Goal: Task Accomplishment & Management: Use online tool/utility

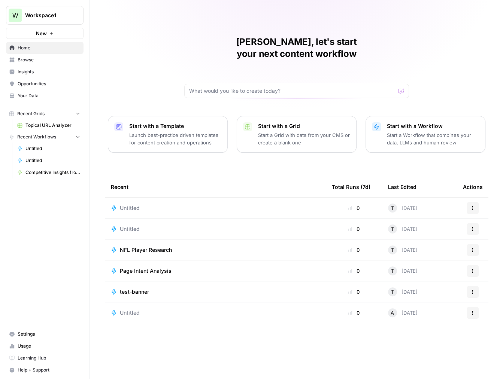
click at [33, 60] on span "Browse" at bounding box center [49, 60] width 63 height 7
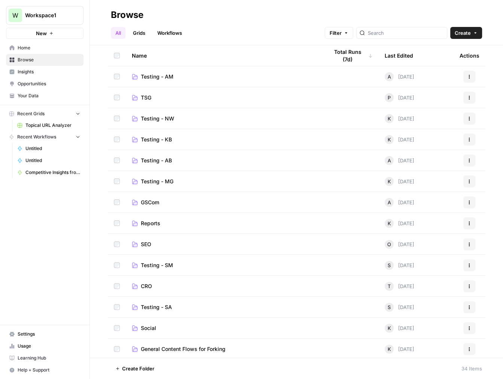
click at [142, 286] on span "CRO" at bounding box center [146, 286] width 11 height 7
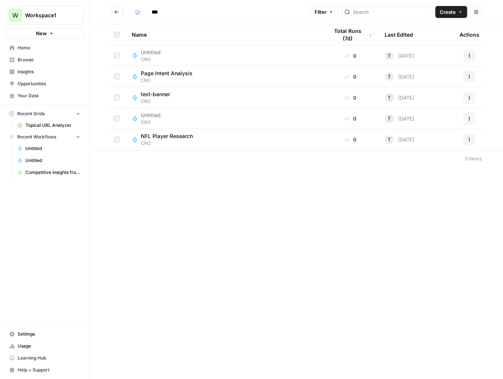
click at [468, 55] on icon "button" at bounding box center [469, 56] width 4 height 4
click at [416, 115] on span "Delete" at bounding box center [436, 117] width 60 height 7
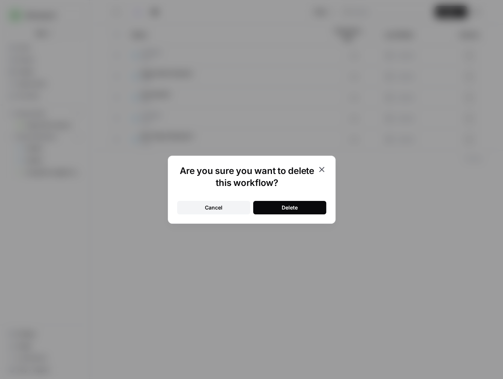
click at [281, 209] on button "Delete" at bounding box center [289, 207] width 73 height 13
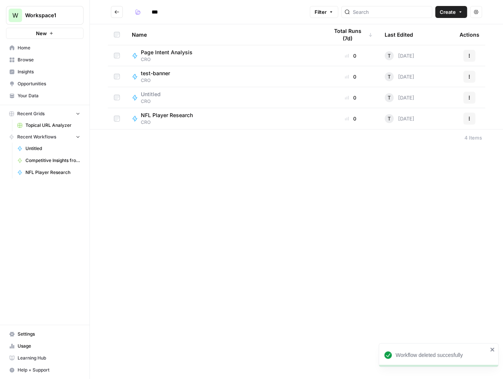
click at [162, 74] on span "test-banner" at bounding box center [155, 73] width 29 height 7
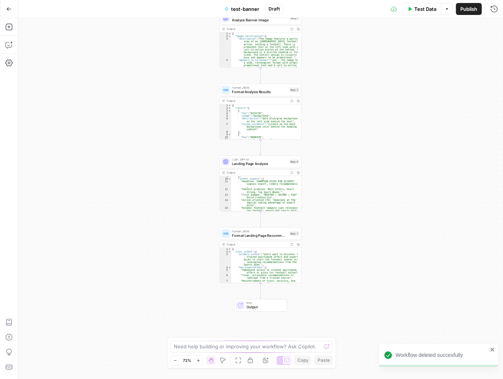
scroll to position [61, 0]
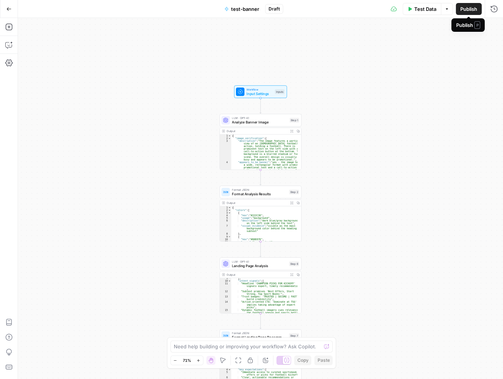
click at [462, 6] on span "Publish" at bounding box center [468, 8] width 17 height 7
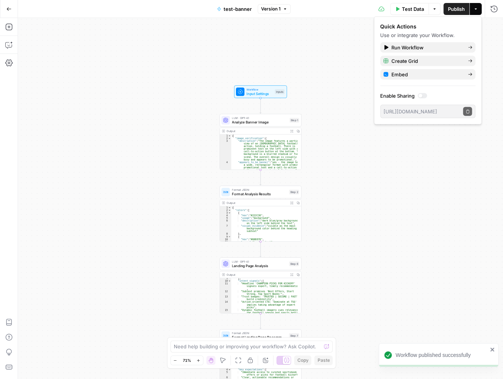
click at [11, 7] on icon "button" at bounding box center [8, 8] width 5 height 5
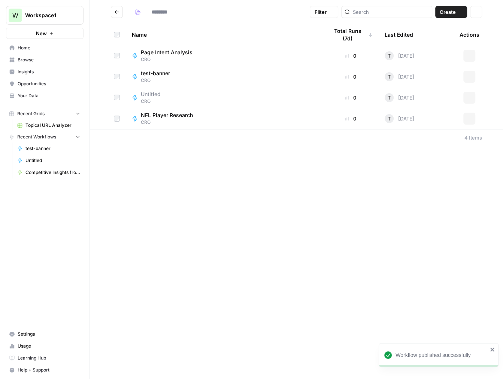
type input "***"
click at [25, 57] on span "Browse" at bounding box center [49, 60] width 63 height 7
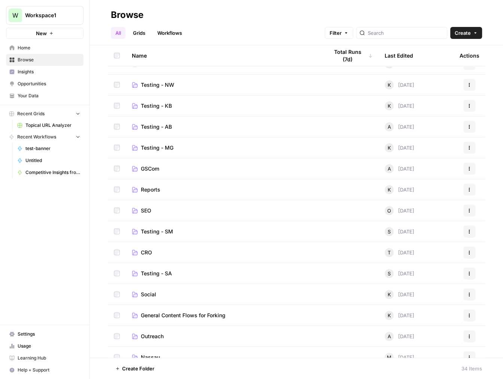
scroll to position [34, 0]
click at [143, 255] on span "CRO" at bounding box center [146, 252] width 11 height 7
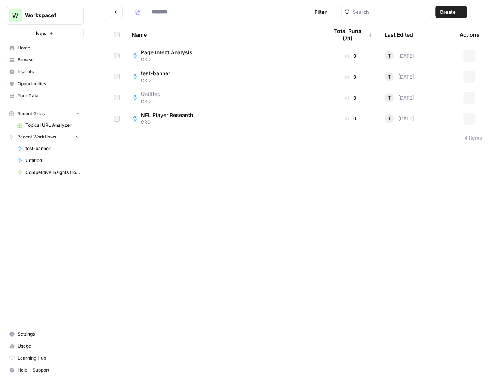
type input "***"
click at [162, 75] on span "test-banner" at bounding box center [155, 73] width 29 height 7
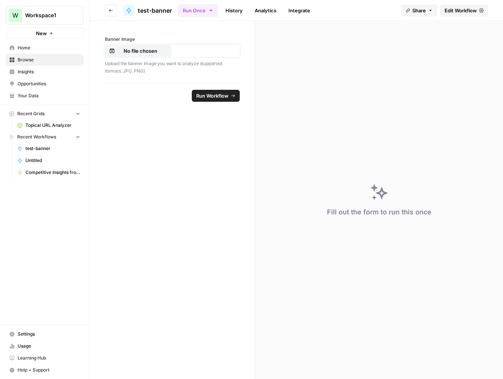
click at [137, 48] on p "No file chosen" at bounding box center [140, 50] width 48 height 7
click at [197, 91] on button "Run Workflow" at bounding box center [216, 96] width 48 height 12
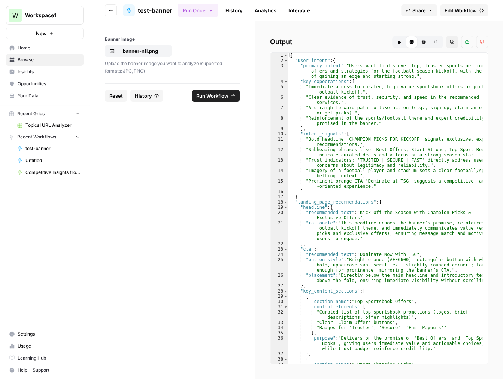
click at [425, 43] on icon "button" at bounding box center [423, 42] width 4 height 4
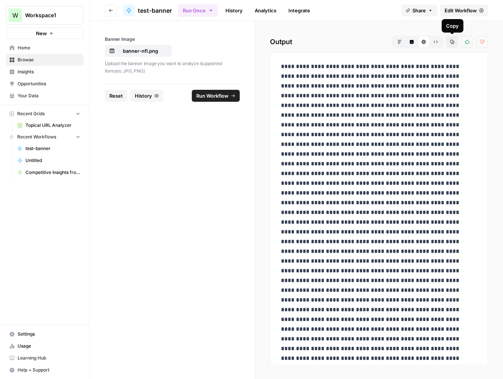
click at [450, 43] on icon "button" at bounding box center [452, 42] width 4 height 4
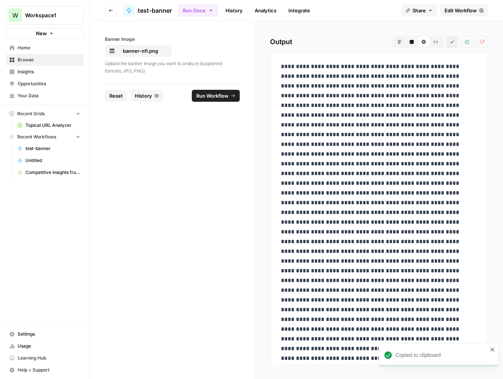
click at [450, 43] on icon "button" at bounding box center [452, 42] width 4 height 4
click at [448, 13] on span "Edit Workflow" at bounding box center [460, 10] width 32 height 7
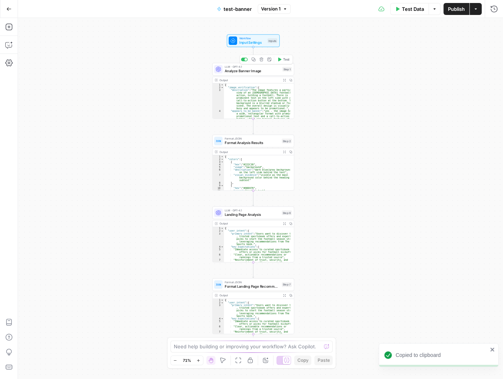
type textarea "**********"
click at [249, 88] on div "{ "image_verification" : { "description" : "The image features a partial view o…" at bounding box center [257, 108] width 66 height 51
click at [248, 66] on span "LLM · GPT-4.1" at bounding box center [252, 67] width 55 height 4
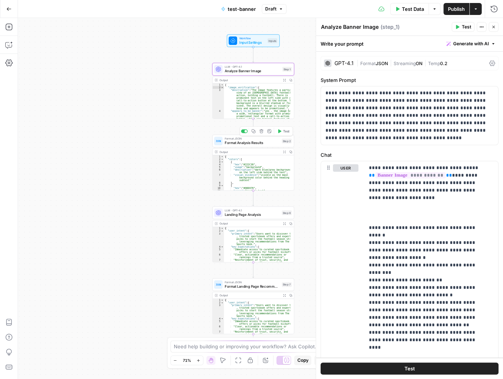
click at [243, 142] on span "Format Analysis Results" at bounding box center [252, 142] width 55 height 5
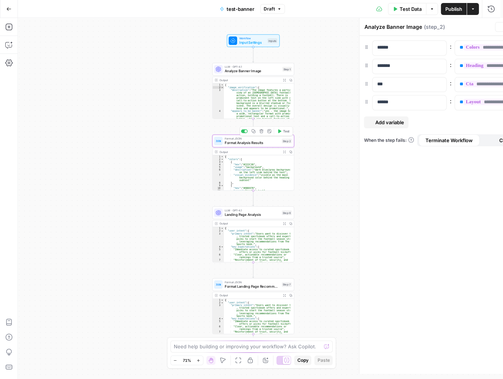
type textarea "Format Analysis Results"
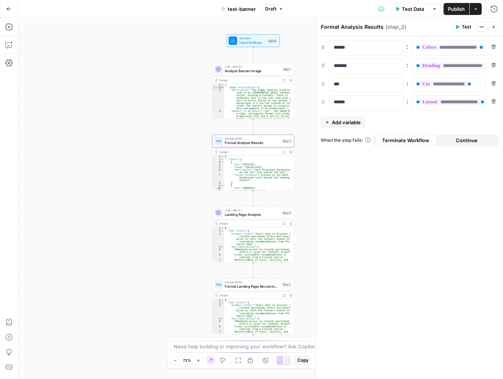
click at [246, 218] on div "LLM · GPT-4.1 Landing Page Analysis Step 6 Copy step Delete step Add Note Test" at bounding box center [253, 213] width 82 height 13
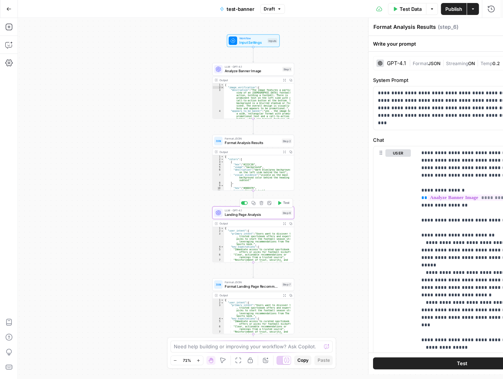
type textarea "Landing Page Analysis"
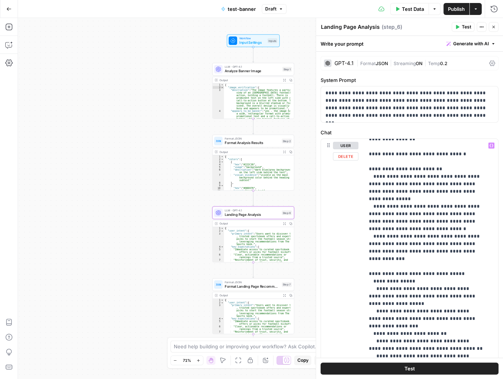
scroll to position [408, 0]
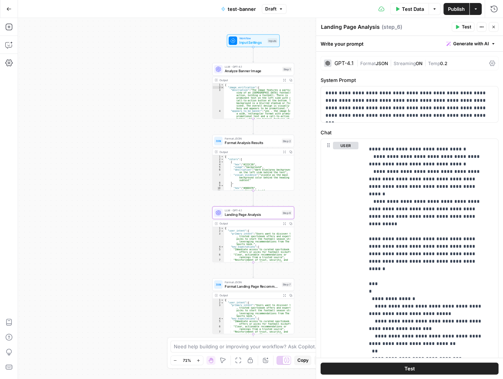
click at [258, 285] on span "Format Landing Page Recommendations" at bounding box center [252, 286] width 55 height 5
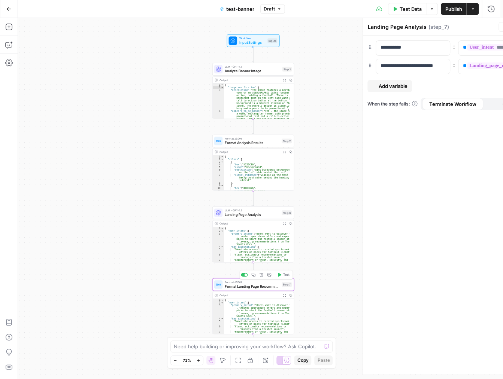
type textarea "Format Landing Page Recommendations"
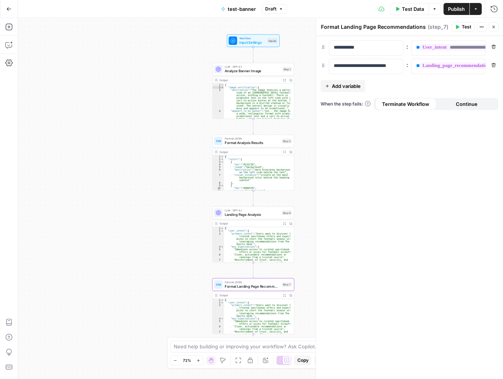
click at [244, 316] on div "{ "user_intent" : { "primary_intent" : "Users want to discover top , trusted sp…" at bounding box center [257, 320] width 66 height 43
click at [270, 302] on div "{ "user_intent" : { "primary_intent" : "Users want to discover top , trusted sp…" at bounding box center [257, 320] width 66 height 43
type textarea "*"
click at [244, 291] on div "Format JSON Format Landing Page Recommendations Step 7 Output Expand Output Cop…" at bounding box center [253, 306] width 82 height 56
click at [244, 279] on div "Copy step Delete step Add Note Test" at bounding box center [266, 274] width 53 height 9
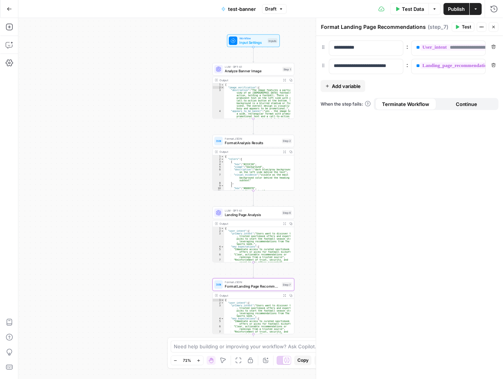
scroll to position [20, 0]
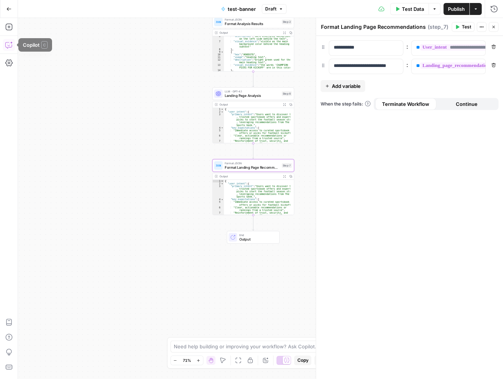
click at [9, 44] on icon "button" at bounding box center [8, 44] width 7 height 7
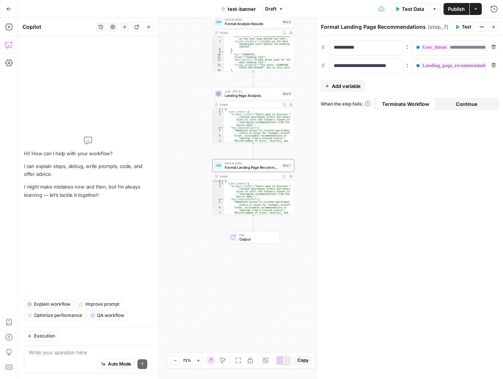
click at [89, 353] on textarea at bounding box center [88, 352] width 118 height 7
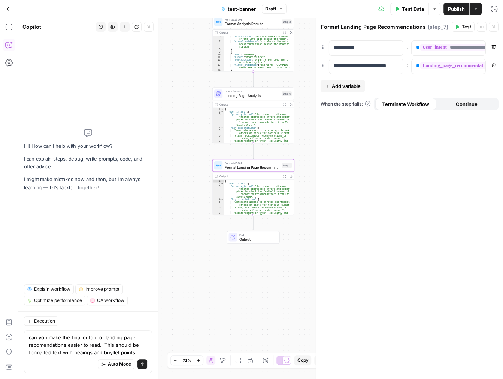
click at [82, 353] on textarea "can you make the final output of landing page recomendations easier to read. Th…" at bounding box center [88, 345] width 118 height 22
click at [114, 352] on textarea "can you make the final output of landing page recommendations easier to read. T…" at bounding box center [88, 345] width 118 height 22
click at [131, 341] on textarea "can you make the final output of landing page recommendations easier to read. T…" at bounding box center [88, 345] width 118 height 22
type textarea "can you make the final output of landing page recommendations easier to read. T…"
click at [145, 364] on button "Send" at bounding box center [142, 364] width 10 height 10
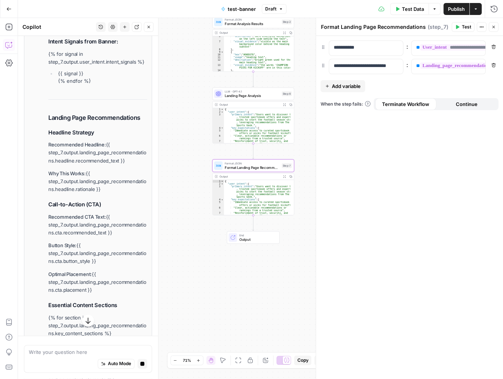
scroll to position [0, 0]
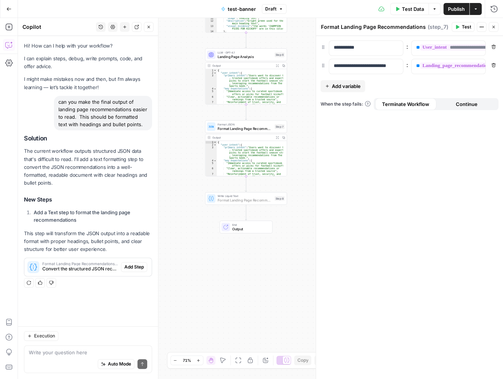
click at [133, 267] on span "Add Step" at bounding box center [133, 267] width 19 height 7
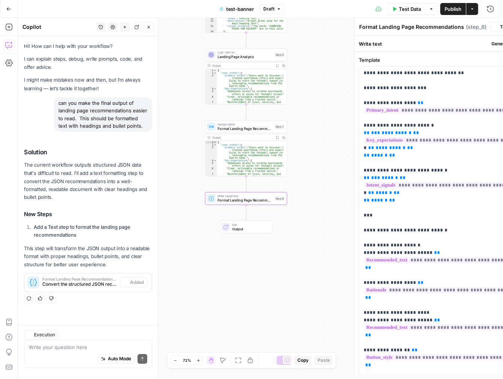
type textarea "Format Landing Page Recommendations Report"
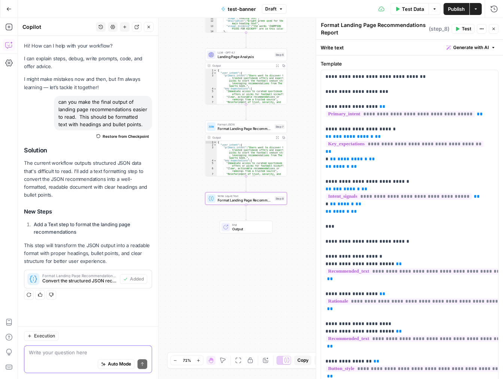
click at [84, 350] on textarea at bounding box center [88, 352] width 118 height 7
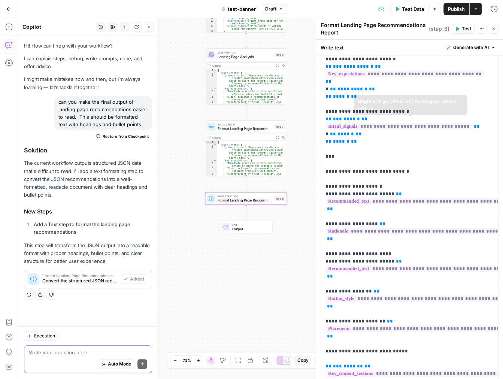
scroll to position [331, 0]
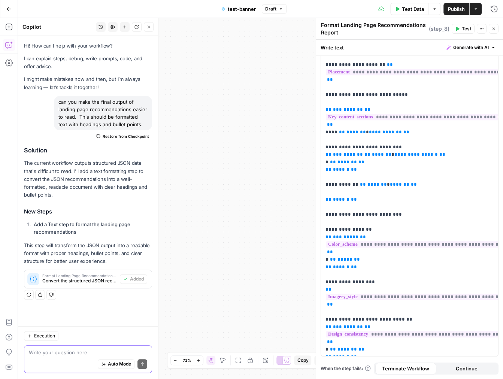
click at [117, 352] on textarea at bounding box center [88, 352] width 118 height 7
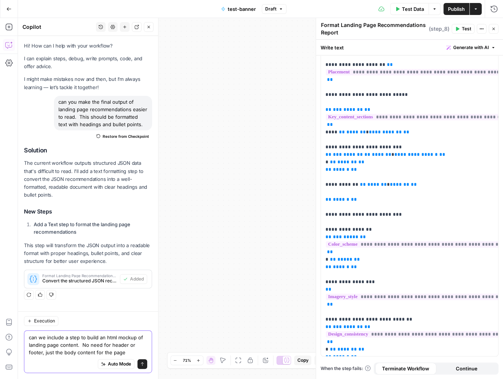
drag, startPoint x: 130, startPoint y: 351, endPoint x: 78, endPoint y: 344, distance: 52.1
click at [78, 344] on textarea "can we include a step to build an html mockup of landing page content. No need …" at bounding box center [88, 345] width 118 height 22
click at [115, 337] on textarea "can we include a step to build an html mockup of landing page content. No need …" at bounding box center [88, 345] width 118 height 22
drag, startPoint x: 138, startPoint y: 349, endPoint x: 65, endPoint y: 343, distance: 73.6
click at [65, 343] on textarea "can we include a step to build an html/css mockup of landing page content. No n…" at bounding box center [88, 345] width 118 height 22
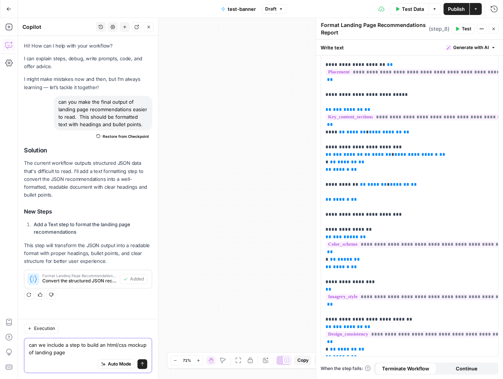
scroll to position [0, 0]
type textarea "can we include a step to build an html/css mockup of landing page base on main …"
click at [142, 363] on icon "submit" at bounding box center [142, 364] width 4 height 4
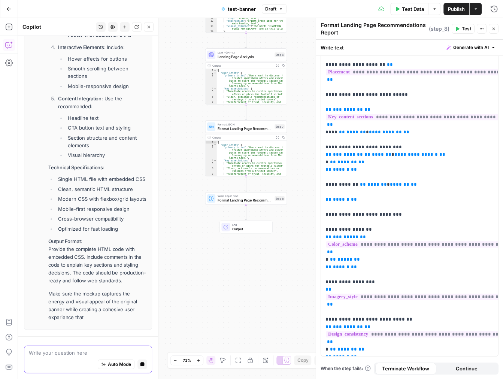
scroll to position [141, 0]
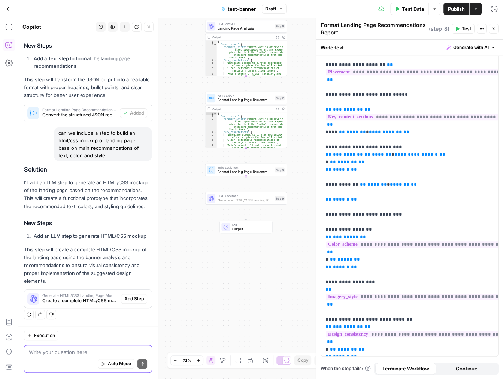
click at [129, 299] on span "Add Step" at bounding box center [133, 298] width 19 height 7
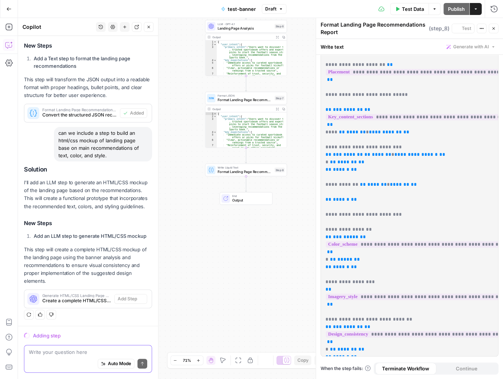
scroll to position [331, 0]
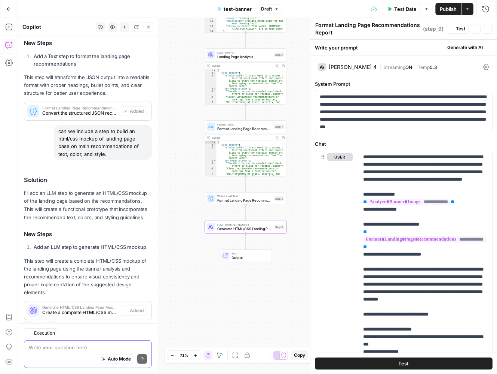
type textarea "Generate HTML/CSS Landing Page Mockup"
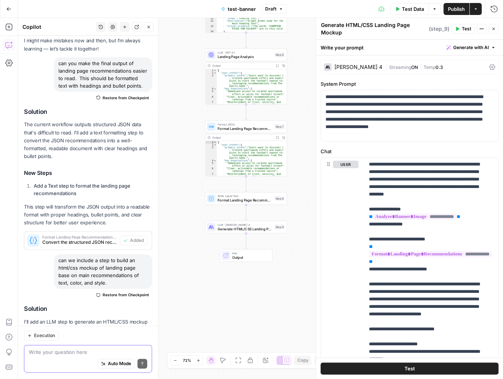
scroll to position [22, 0]
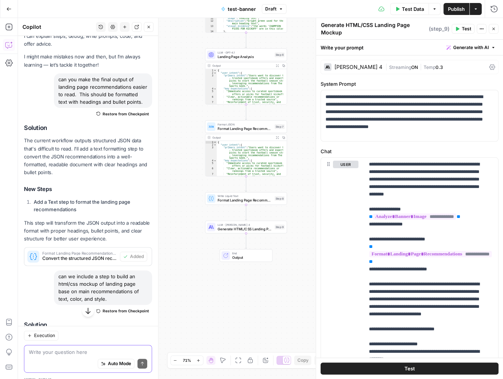
click at [456, 8] on span "Publish" at bounding box center [456, 8] width 17 height 7
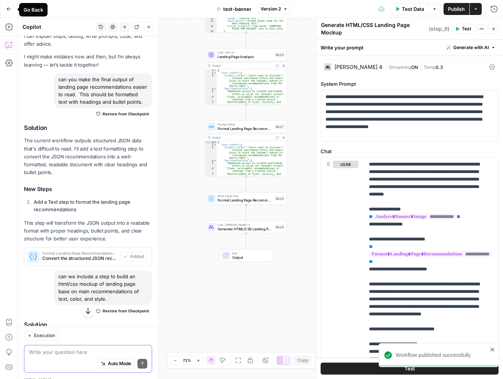
click at [8, 8] on icon "button" at bounding box center [8, 8] width 5 height 5
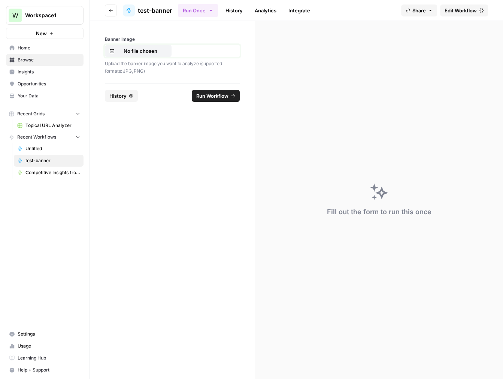
click at [130, 49] on p "No file chosen" at bounding box center [140, 50] width 48 height 7
click at [209, 97] on span "Run Workflow" at bounding box center [212, 95] width 32 height 7
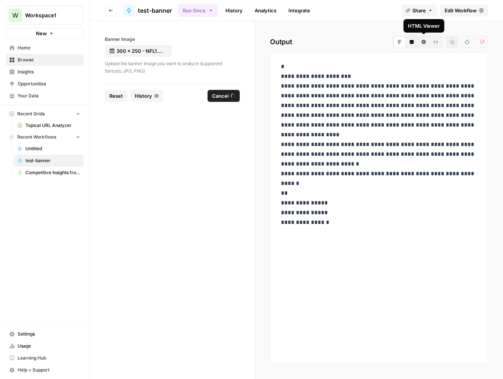
click at [422, 42] on icon "button" at bounding box center [423, 42] width 4 height 4
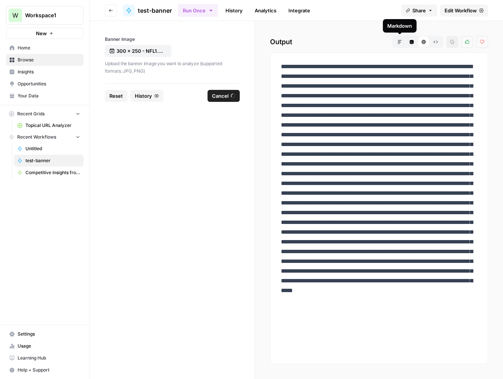
click at [399, 42] on icon "button" at bounding box center [399, 42] width 4 height 4
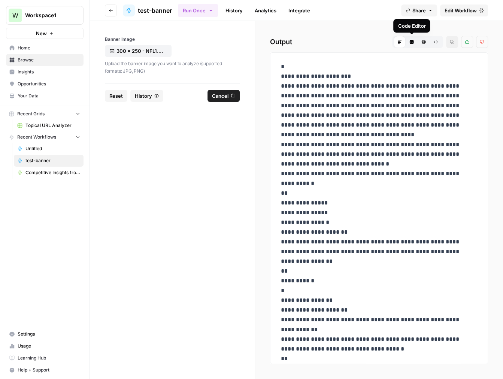
click at [412, 42] on icon "button" at bounding box center [412, 42] width 4 height 4
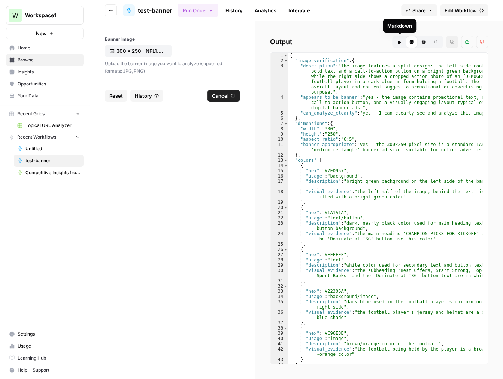
click at [401, 42] on icon "button" at bounding box center [399, 42] width 4 height 4
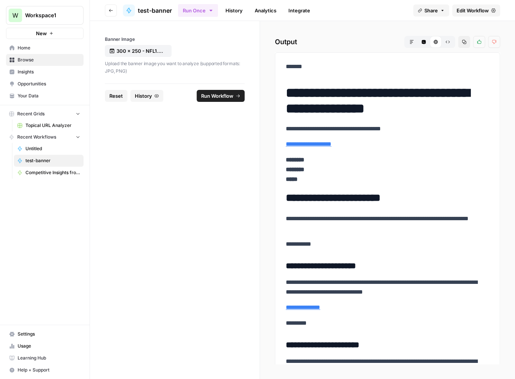
click at [459, 6] on link "Edit Workflow" at bounding box center [476, 10] width 48 height 12
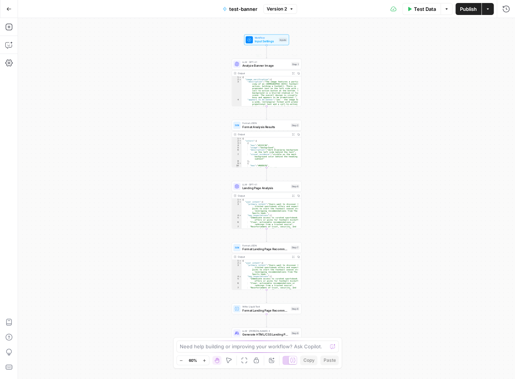
scroll to position [61, 0]
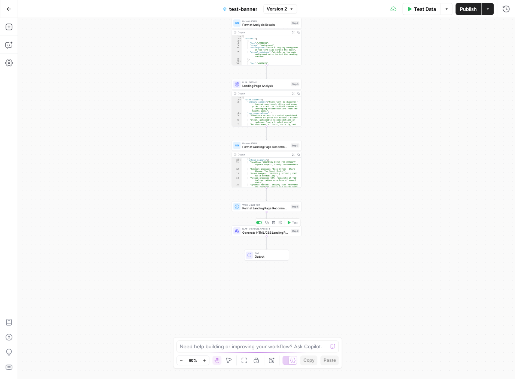
click at [271, 232] on span "Generate HTML/CSS Landing Page Mockup" at bounding box center [265, 232] width 47 height 4
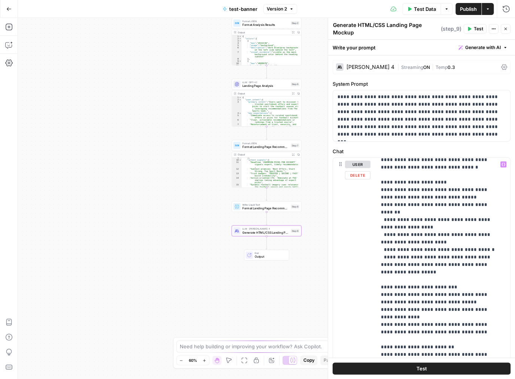
scroll to position [500, 0]
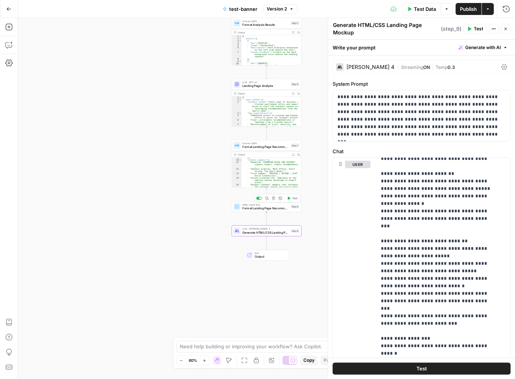
click at [254, 207] on span "Format Landing Page Recommendations Report" at bounding box center [265, 208] width 47 height 4
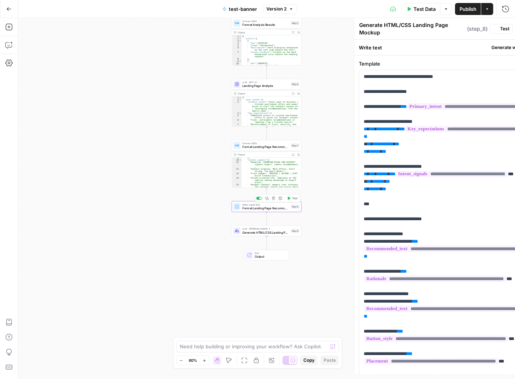
type textarea "Format Landing Page Recommendations Report"
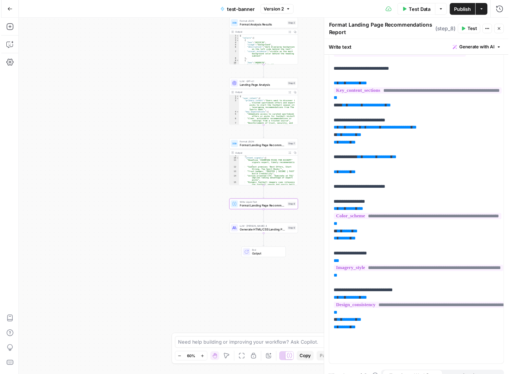
scroll to position [331, 0]
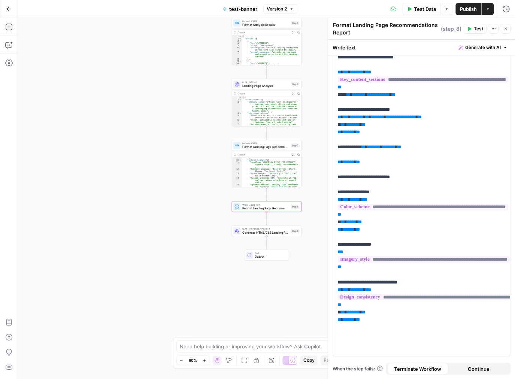
click at [478, 30] on span "Test" at bounding box center [478, 28] width 9 height 7
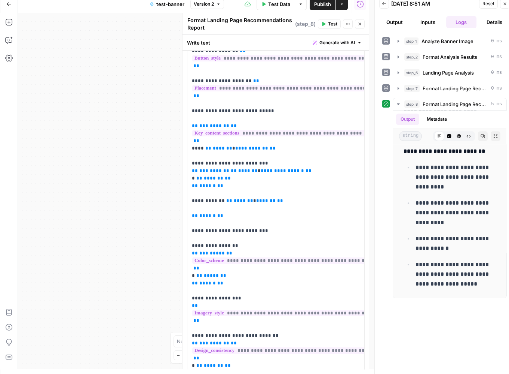
scroll to position [337, 0]
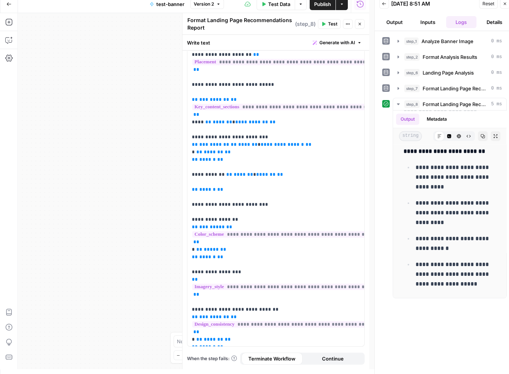
click at [148, 299] on div "Workflow Input Settings Inputs LLM · GPT-4.1 Analyze Banner Image Step 1 Output…" at bounding box center [194, 191] width 352 height 356
click at [361, 22] on icon "button" at bounding box center [360, 24] width 4 height 4
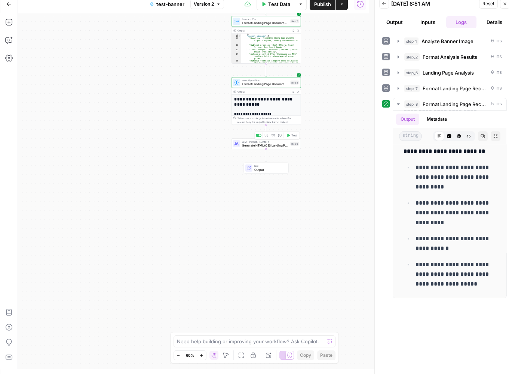
click at [252, 143] on span "Generate HTML/CSS Landing Page Mockup" at bounding box center [265, 145] width 47 height 4
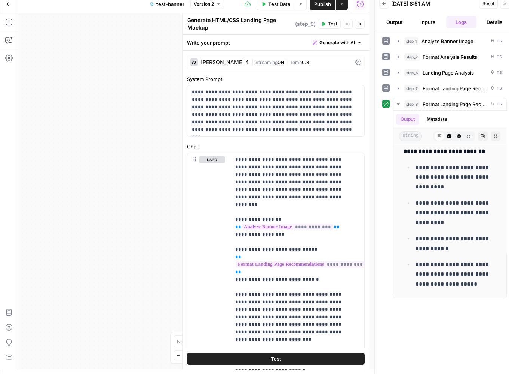
click at [329, 22] on span "Test" at bounding box center [332, 24] width 9 height 7
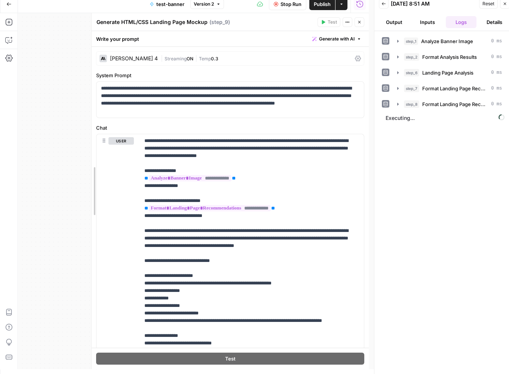
drag, startPoint x: 181, startPoint y: 183, endPoint x: 90, endPoint y: 191, distance: 90.9
click at [90, 191] on div at bounding box center [91, 191] width 7 height 356
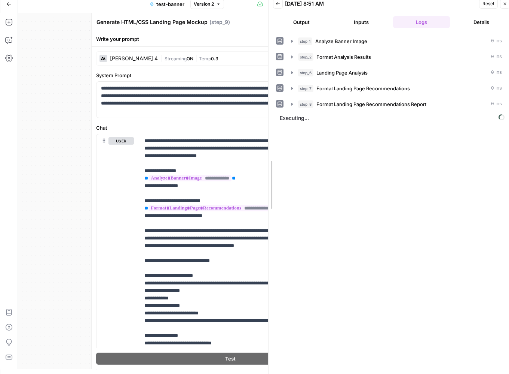
drag, startPoint x: 377, startPoint y: 185, endPoint x: 271, endPoint y: 191, distance: 106.1
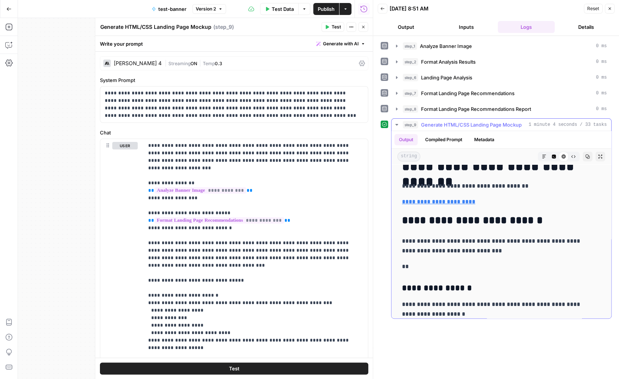
scroll to position [306, 0]
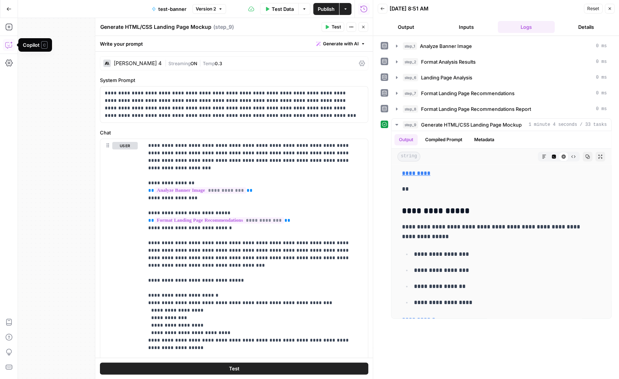
click at [7, 42] on icon "button" at bounding box center [8, 45] width 6 height 6
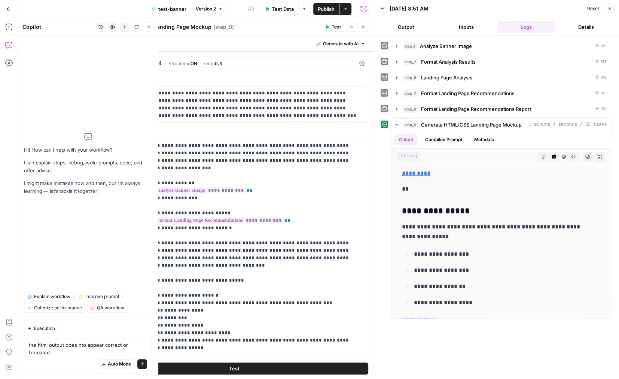
click at [77, 343] on textarea "the html output does nto appear correct or formated." at bounding box center [88, 348] width 118 height 15
drag, startPoint x: 80, startPoint y: 345, endPoint x: 74, endPoint y: 337, distance: 9.9
click at [74, 337] on div "Execution the html output does nto appear correct or formated. the html output …" at bounding box center [88, 349] width 140 height 60
drag, startPoint x: 83, startPoint y: 344, endPoint x: 79, endPoint y: 345, distance: 4.1
click at [79, 345] on textarea "the html output does nto appear correct or formated." at bounding box center [88, 348] width 118 height 15
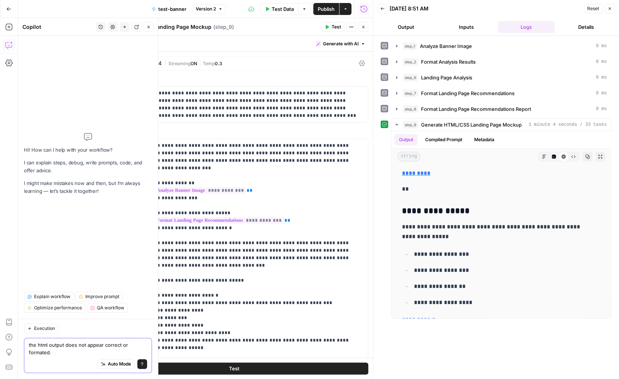
click at [79, 349] on textarea "the html output does not appear correct or formated." at bounding box center [88, 348] width 118 height 15
click at [73, 351] on textarea "the html output does not appear correct or formatted." at bounding box center [88, 348] width 118 height 15
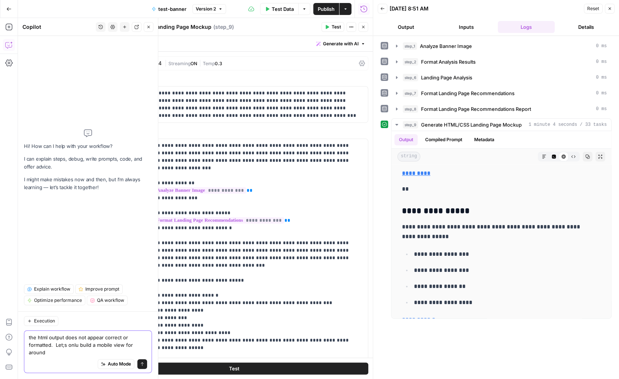
click at [62, 343] on textarea "the html output does not appear correct or formatted. Let;s onlu build a mobile…" at bounding box center [88, 345] width 118 height 22
click at [75, 344] on textarea "the html output does not appear correct or formatted. Let's onlu build a mobile…" at bounding box center [88, 345] width 118 height 22
click at [98, 350] on textarea "the html output does not appear correct or formatted. Let's only build a mobile…" at bounding box center [88, 345] width 118 height 22
click at [90, 353] on textarea "the html output does not appear correct or formatted. Let's only build a mobile…" at bounding box center [88, 345] width 118 height 22
type textarea "the html output does not appear correct or formatted. Let's only build a mobile…"
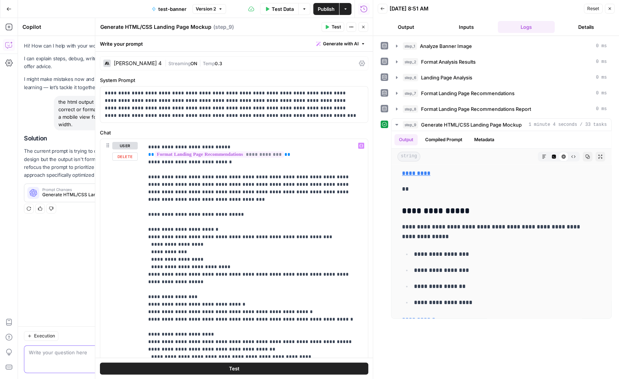
scroll to position [0, 0]
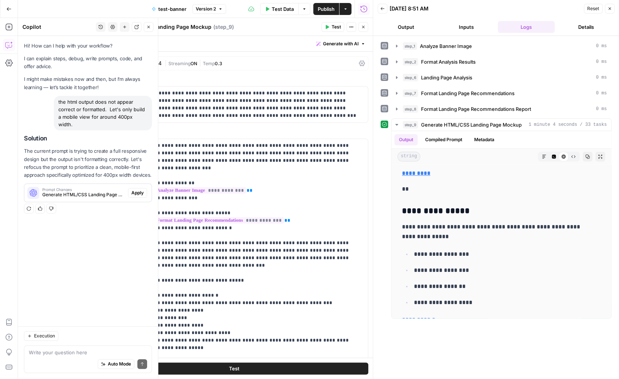
click at [141, 189] on span "Apply" at bounding box center [137, 192] width 12 height 7
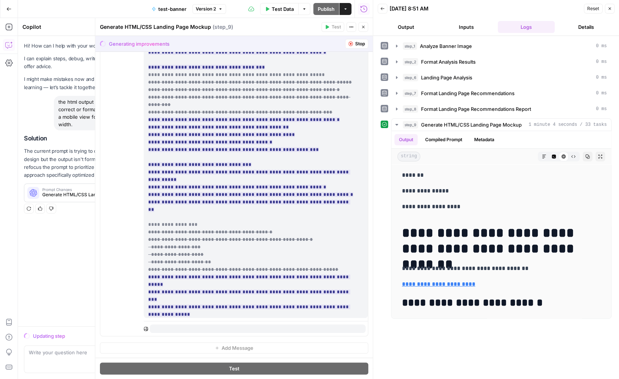
scroll to position [913, 0]
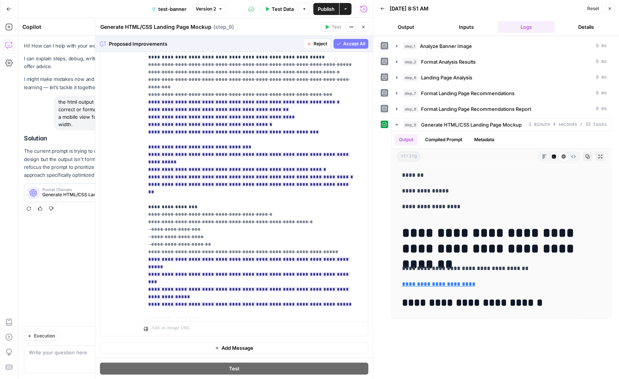
click at [343, 41] on span "Accept All" at bounding box center [354, 43] width 22 height 7
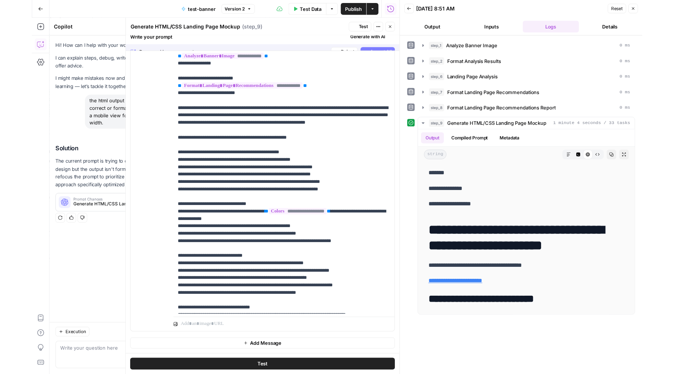
scroll to position [0, 0]
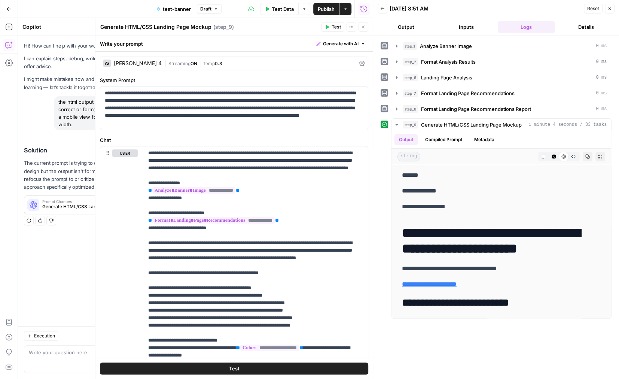
click at [231, 369] on span "Test" at bounding box center [234, 368] width 10 height 7
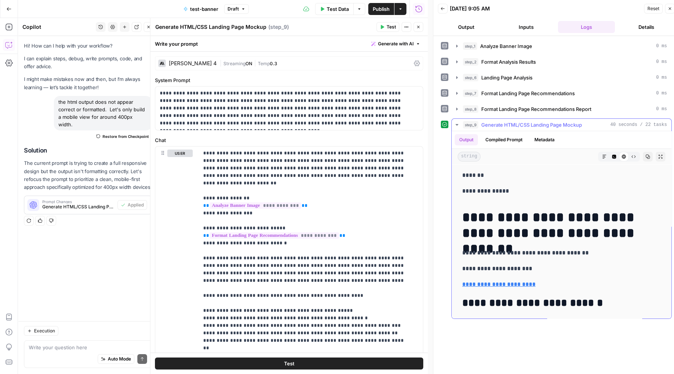
drag, startPoint x: 461, startPoint y: 173, endPoint x: 490, endPoint y: 175, distance: 28.9
copy p "*******"
click at [502, 156] on icon "button" at bounding box center [614, 157] width 4 height 4
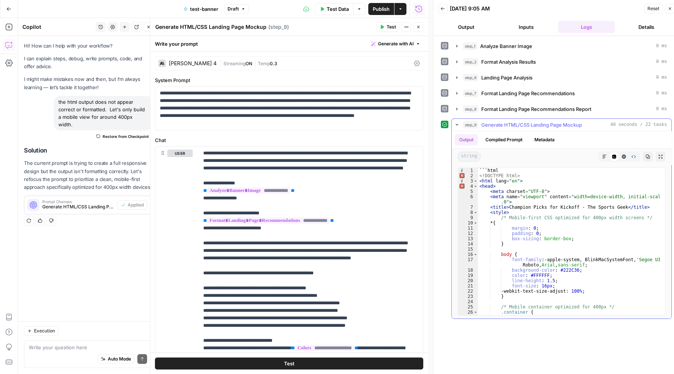
type textarea "*******"
drag, startPoint x: 507, startPoint y: 168, endPoint x: 478, endPoint y: 167, distance: 29.6
click at [478, 168] on div "```html <! DOCTYPE html > < html lang = "en" > < head > < meta charset = "UTF-8…" at bounding box center [569, 247] width 182 height 158
click at [502, 170] on div "```html <! DOCTYPE html > < html lang = "en" > < head > < meta charset = "UTF-8…" at bounding box center [569, 241] width 182 height 147
drag, startPoint x: 508, startPoint y: 168, endPoint x: 478, endPoint y: 168, distance: 30.3
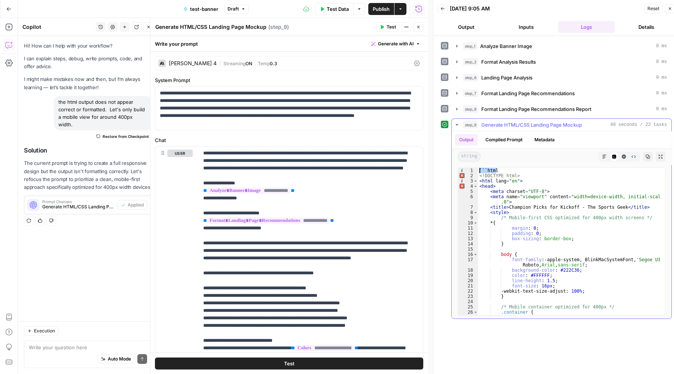
click at [478, 168] on div "```html <! DOCTYPE html > < html lang = "en" > < head > < meta charset = "UTF-8…" at bounding box center [569, 247] width 182 height 158
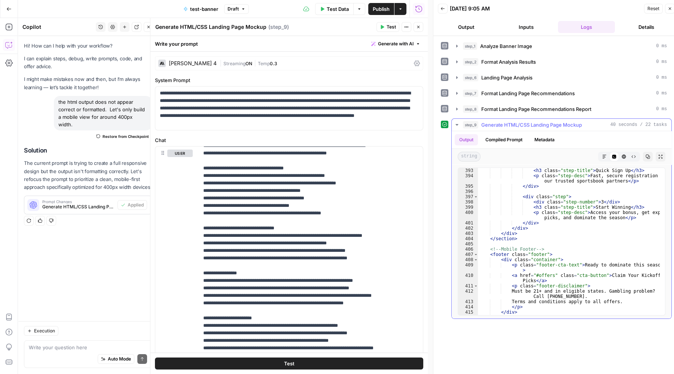
scroll to position [2113, 0]
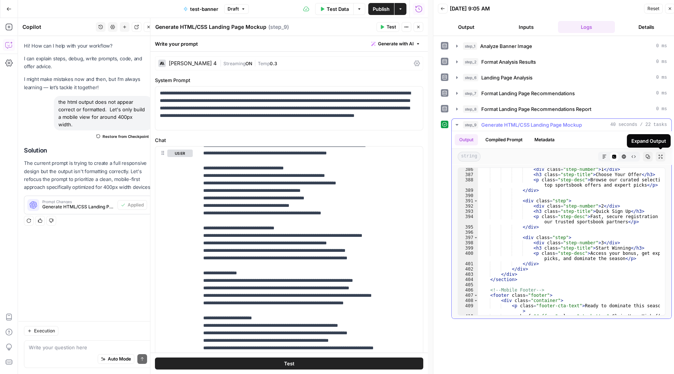
click at [502, 154] on icon "button" at bounding box center [660, 156] width 4 height 4
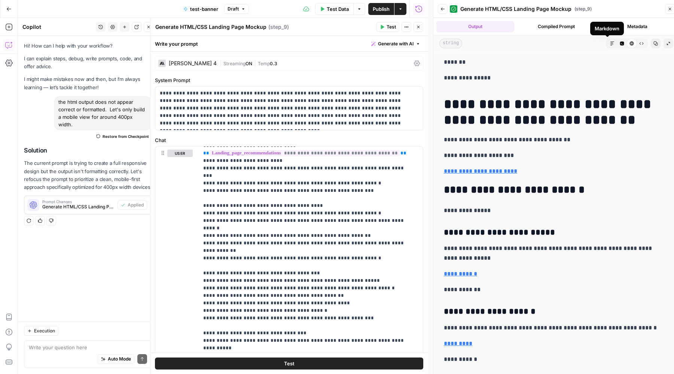
click at [502, 42] on icon "button" at bounding box center [622, 44] width 4 height 4
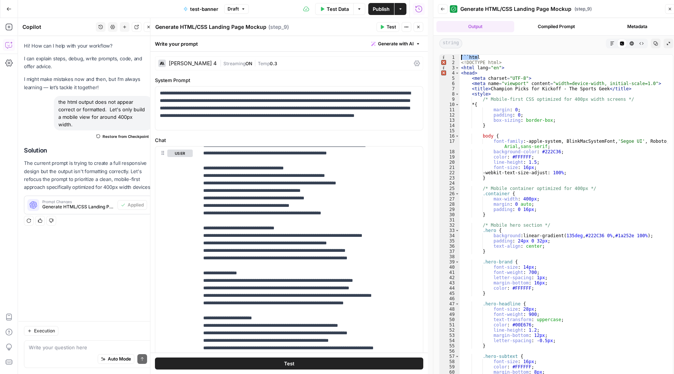
drag, startPoint x: 483, startPoint y: 58, endPoint x: 452, endPoint y: 59, distance: 31.1
click at [452, 59] on div "******* 1 2 3 4 5 6 7 8 9 10 11 12 13 14 15 16 17 18 19 20 21 22 23 24 25 26 27…" at bounding box center [556, 215] width 234 height 322
click at [469, 57] on div "```html <! DOCTYPE html > < html lang = "en" > < head > < meta charset = "UTF-8…" at bounding box center [564, 215] width 208 height 321
click at [469, 57] on div "```html <! DOCTYPE html > < html lang = "en" > < head > < meta charset = "UTF-8…" at bounding box center [564, 220] width 208 height 331
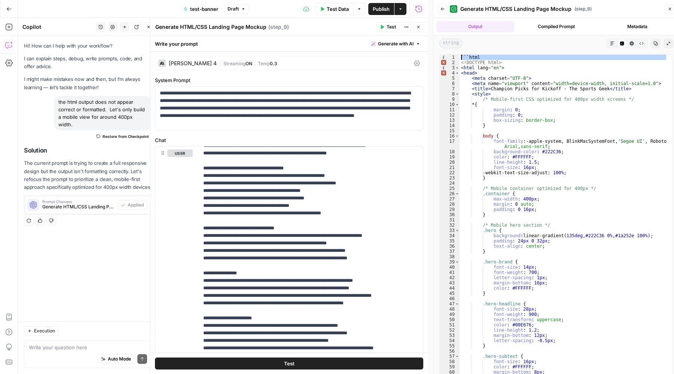
drag, startPoint x: 469, startPoint y: 57, endPoint x: 621, endPoint y: 59, distance: 152.0
click at [502, 59] on div "```html <! DOCTYPE html > < html lang = "en" > < head > < meta charset = "UTF-8…" at bounding box center [564, 215] width 208 height 321
type textarea "*******"
drag, startPoint x: 492, startPoint y: 58, endPoint x: 457, endPoint y: 57, distance: 34.8
click at [457, 57] on div "******* 1 2 3 4 5 6 7 8 9 10 11 12 13 14 15 16 17 18 19 20 21 22 23 24 25 26 27…" at bounding box center [556, 215] width 234 height 322
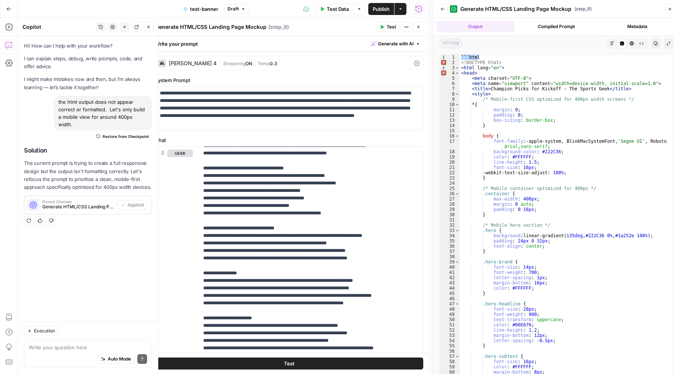
click at [70, 343] on div "Write your question here Auto Mode Send" at bounding box center [88, 354] width 128 height 28
paste textarea "```html"
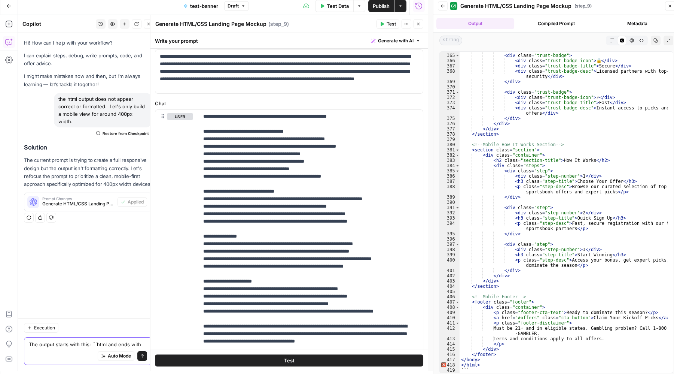
scroll to position [5, 0]
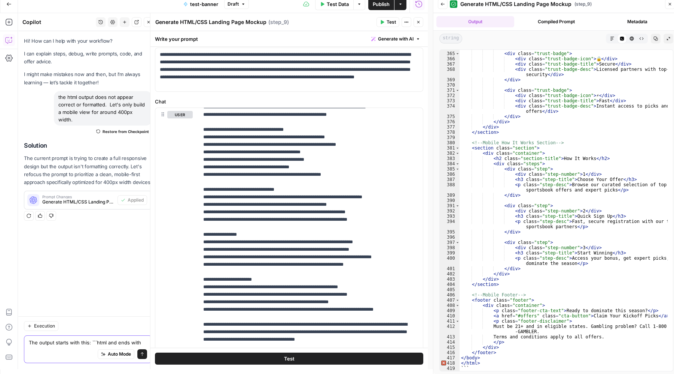
type textarea "The output starts with this: ```html and ends with"
type textarea "***"
drag, startPoint x: 469, startPoint y: 366, endPoint x: 460, endPoint y: 366, distance: 9.0
click at [460, 366] on div "< div class = "trust-badge" > < div class = "trust-badge-icon" > 🔒 </ div > < d…" at bounding box center [564, 211] width 208 height 331
click at [144, 340] on textarea "The output starts with this: ```html and ends with" at bounding box center [88, 341] width 118 height 7
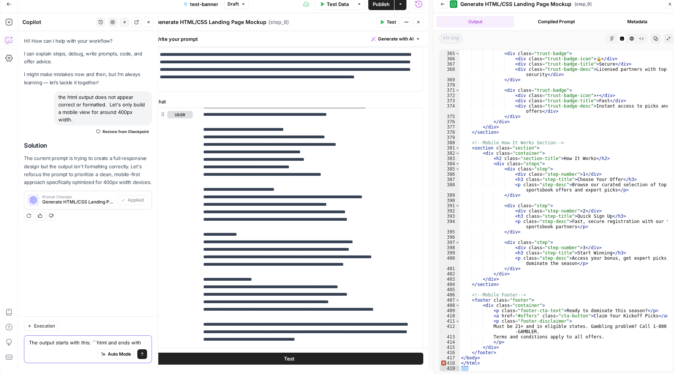
paste textarea "```"
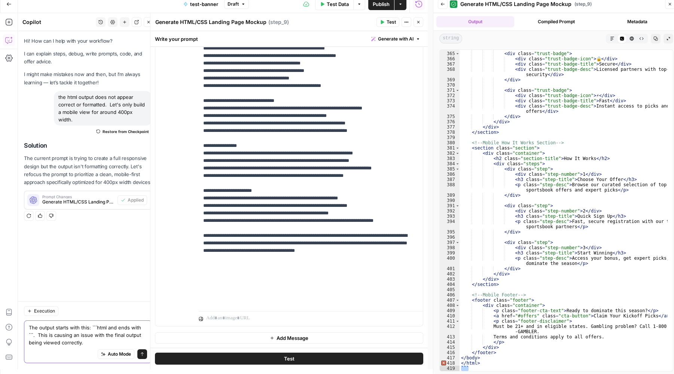
scroll to position [539, 0]
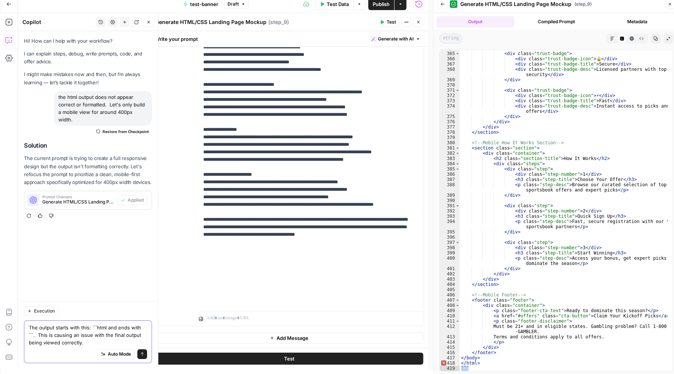
type textarea "The output starts with this: ```html and ends with ```. This is causing an issu…"
click at [141, 354] on icon "submit" at bounding box center [142, 354] width 4 height 4
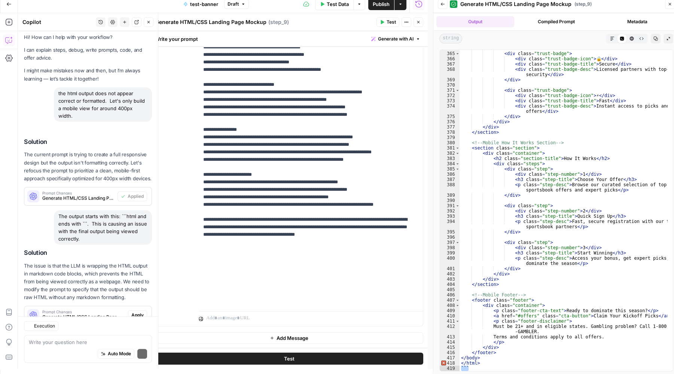
scroll to position [37, 0]
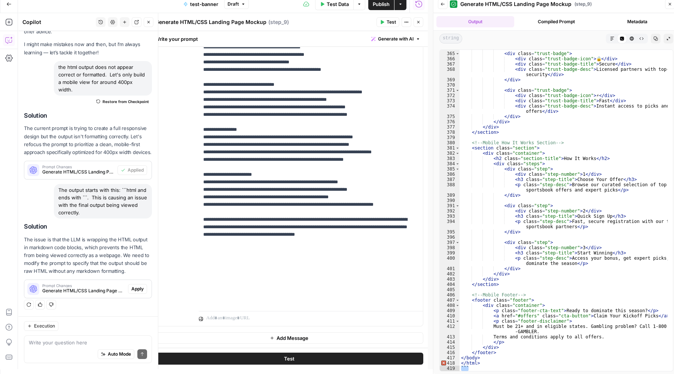
click at [131, 289] on span "Apply" at bounding box center [137, 288] width 12 height 7
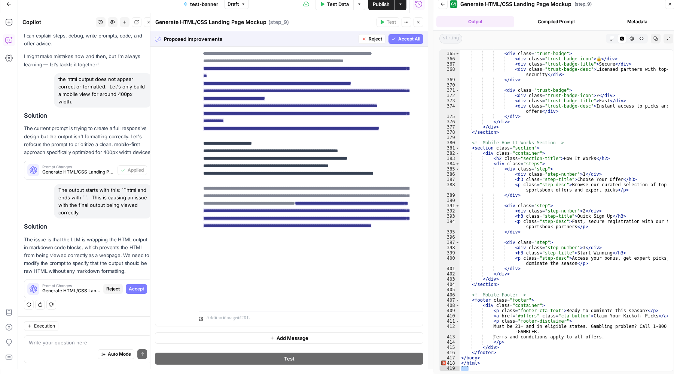
scroll to position [636, 0]
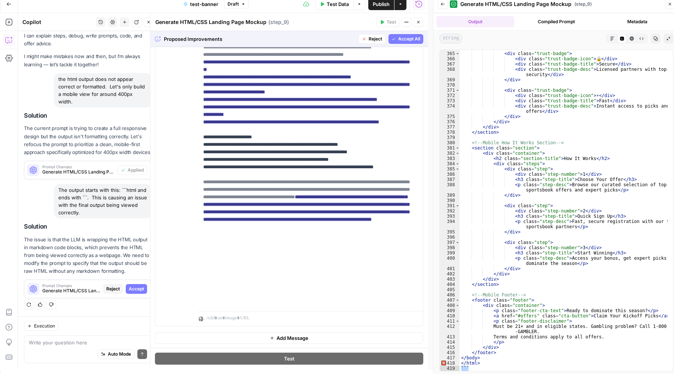
click at [404, 39] on span "Accept All" at bounding box center [409, 39] width 22 height 7
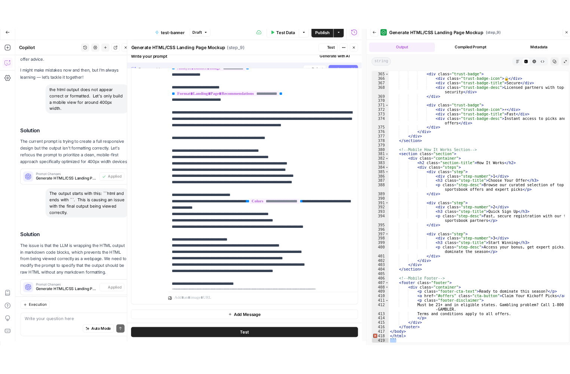
scroll to position [0, 0]
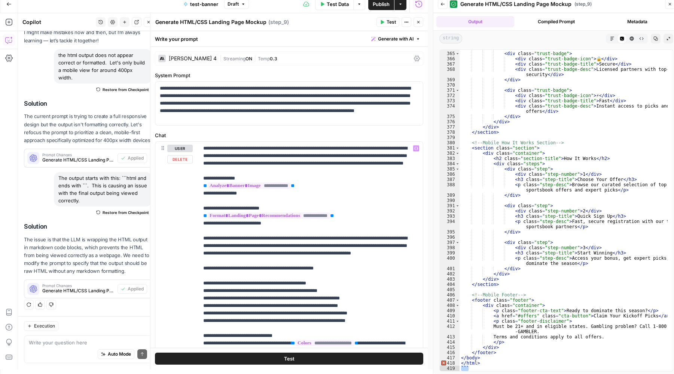
click at [286, 355] on span "Test" at bounding box center [289, 357] width 10 height 7
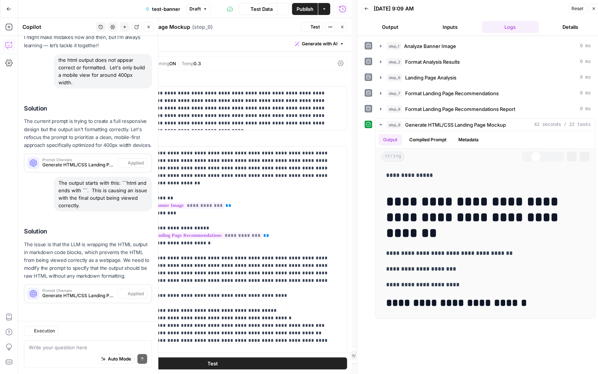
scroll to position [49, 0]
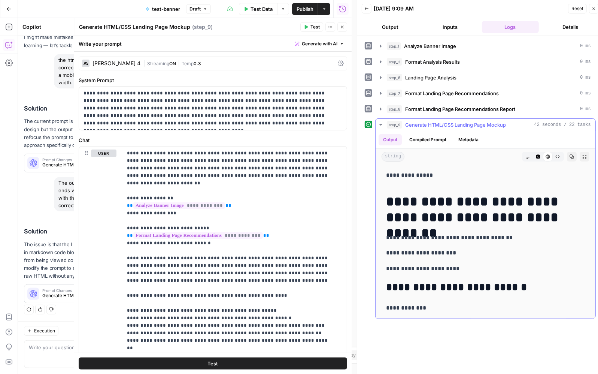
click at [451, 215] on h1 "**********" at bounding box center [483, 209] width 194 height 31
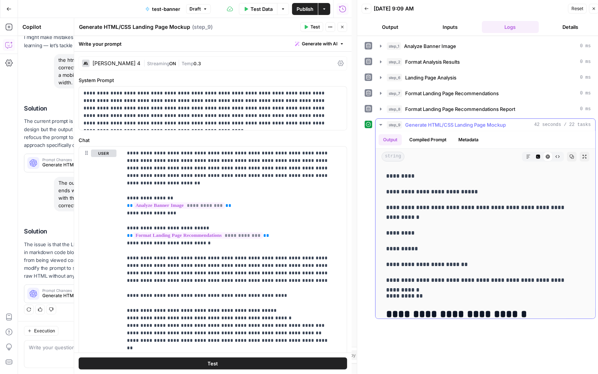
scroll to position [202, 0]
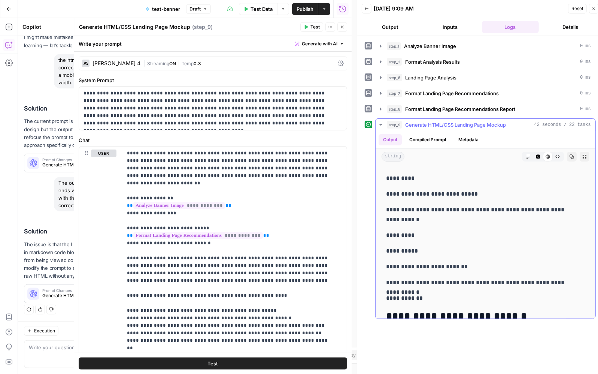
click at [502, 158] on div "HTML Viewer" at bounding box center [548, 157] width 10 height 10
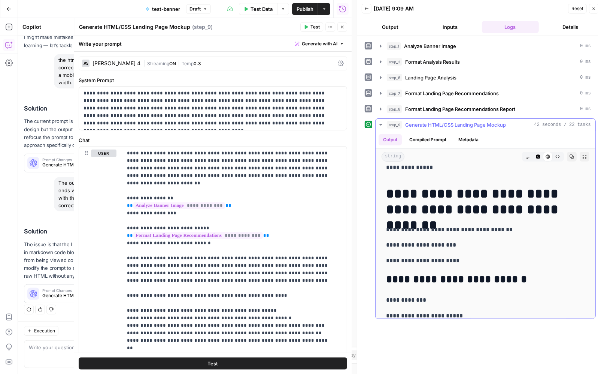
scroll to position [0, 0]
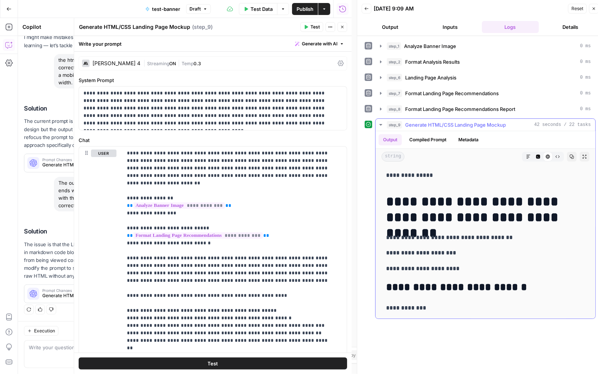
click at [502, 156] on icon "button" at bounding box center [558, 156] width 4 height 3
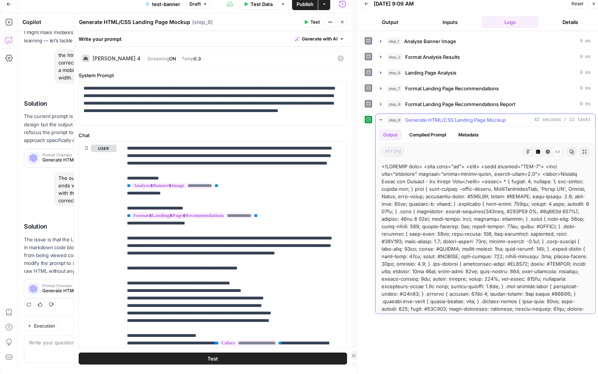
drag, startPoint x: 535, startPoint y: 305, endPoint x: 381, endPoint y: 166, distance: 207.5
copy div "<!DOCTYPE html> <html lang="en"> <head> <meta charset="UTF-8"> <meta name="view…"
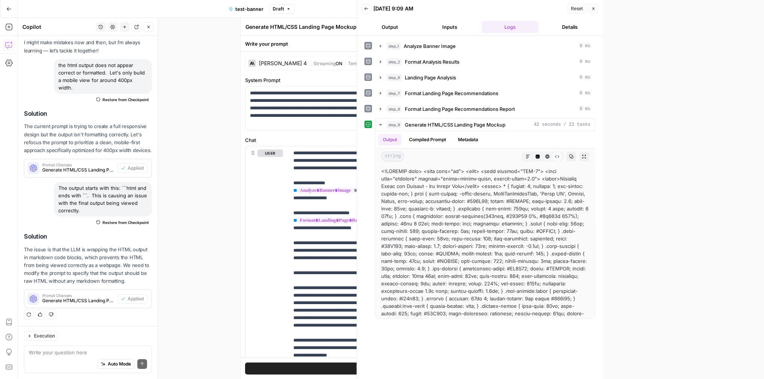
scroll to position [45, 0]
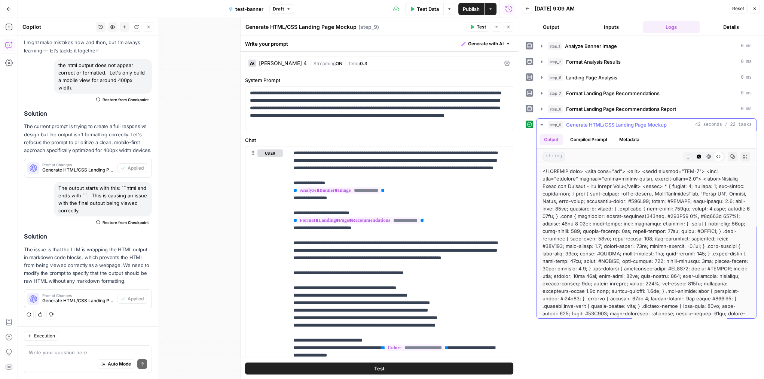
click at [502, 157] on icon "button" at bounding box center [746, 157] width 4 height 4
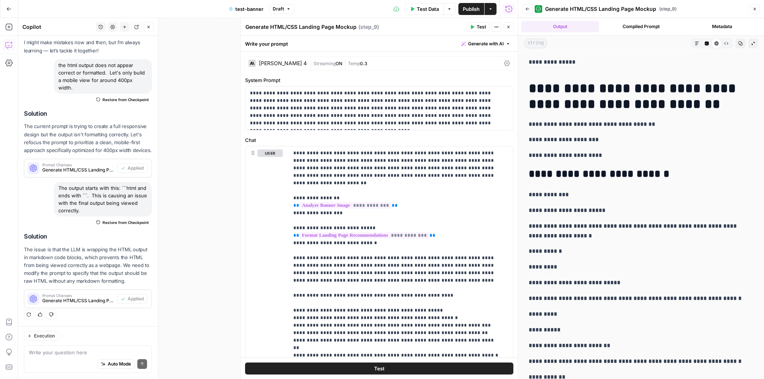
click at [502, 45] on span "string" at bounding box center [535, 44] width 23 height 10
click at [502, 24] on button "Compiled Prompt" at bounding box center [641, 26] width 78 height 11
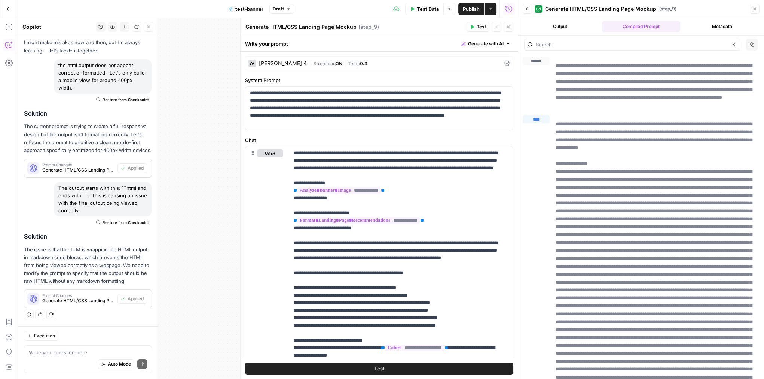
click at [502, 25] on button "Output" at bounding box center [560, 26] width 78 height 11
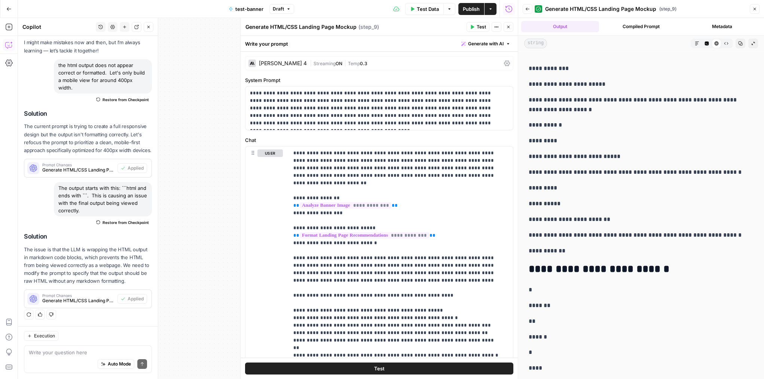
scroll to position [86, 0]
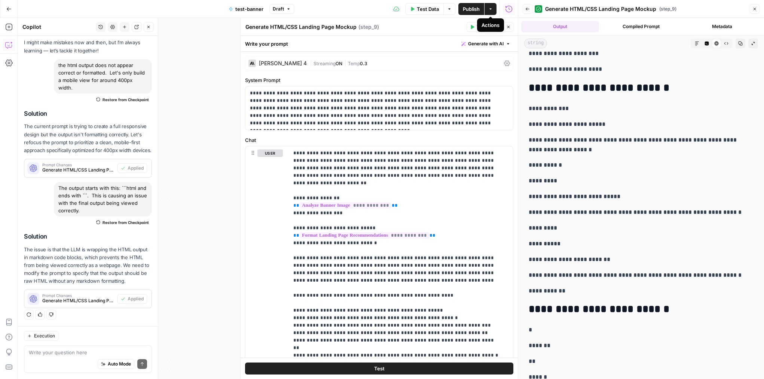
click at [472, 9] on span "Publish" at bounding box center [471, 8] width 17 height 7
click at [54, 355] on textarea at bounding box center [88, 352] width 118 height 7
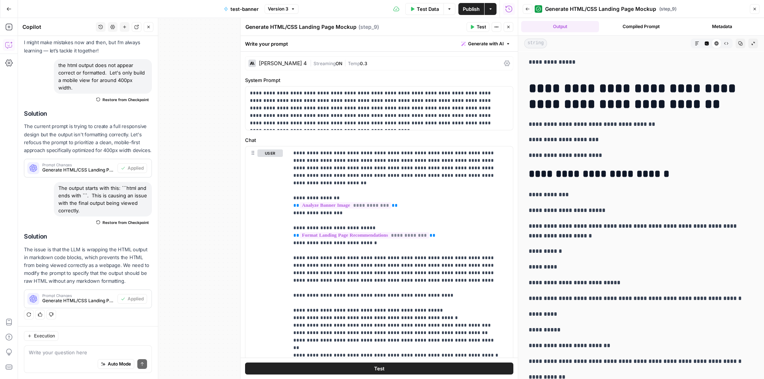
click at [502, 9] on icon "button" at bounding box center [528, 8] width 4 height 3
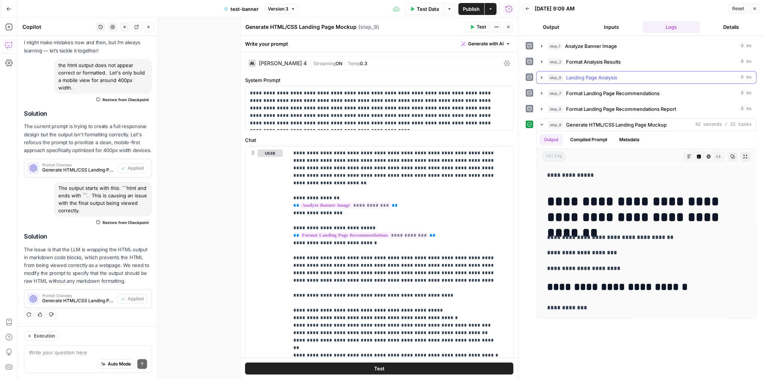
click at [502, 79] on span "Landing Page Analysis" at bounding box center [591, 77] width 51 height 7
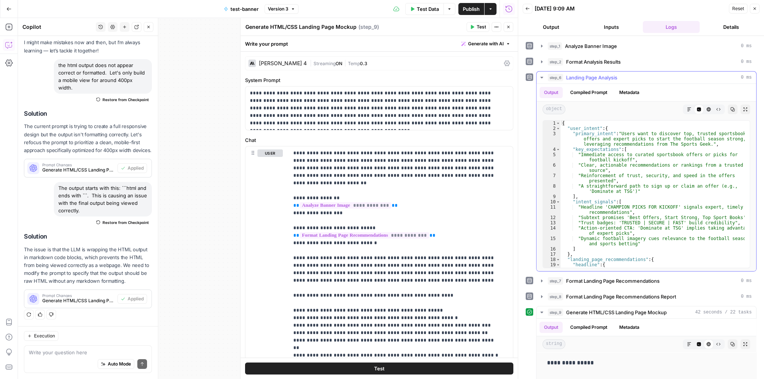
click at [502, 110] on button "HTML Viewer" at bounding box center [709, 109] width 10 height 10
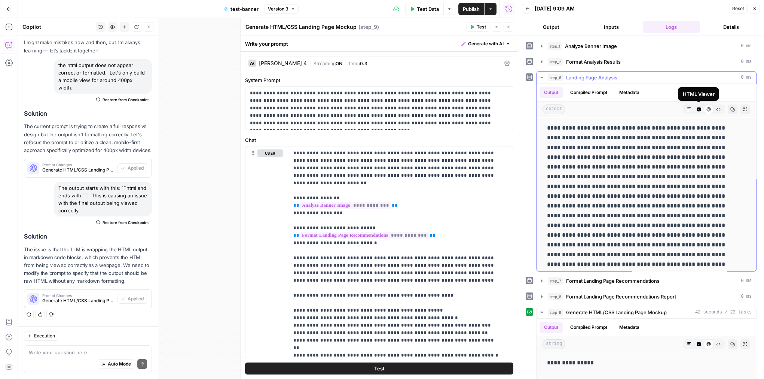
click at [502, 109] on icon at bounding box center [709, 109] width 4 height 4
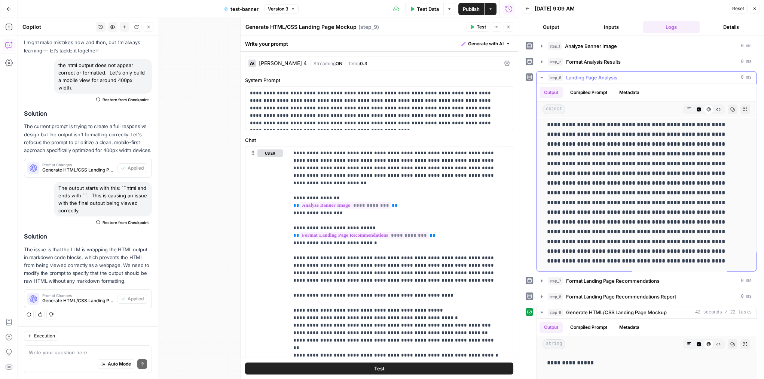
scroll to position [369, 0]
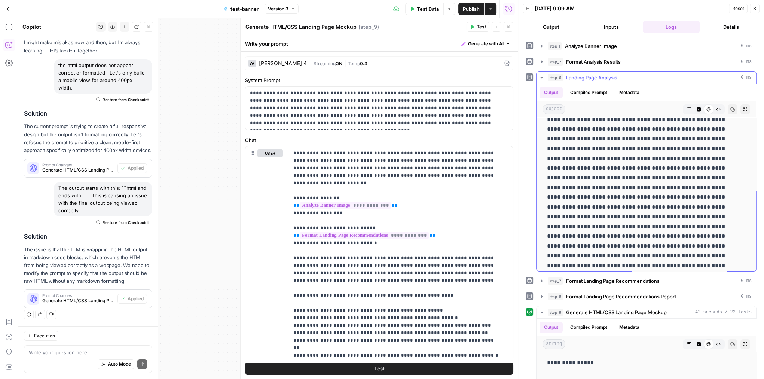
drag, startPoint x: 575, startPoint y: 204, endPoint x: 554, endPoint y: 204, distance: 21.0
click at [502, 204] on p at bounding box center [641, 26] width 189 height 545
copy p "******"
drag, startPoint x: 637, startPoint y: 215, endPoint x: 616, endPoint y: 217, distance: 21.0
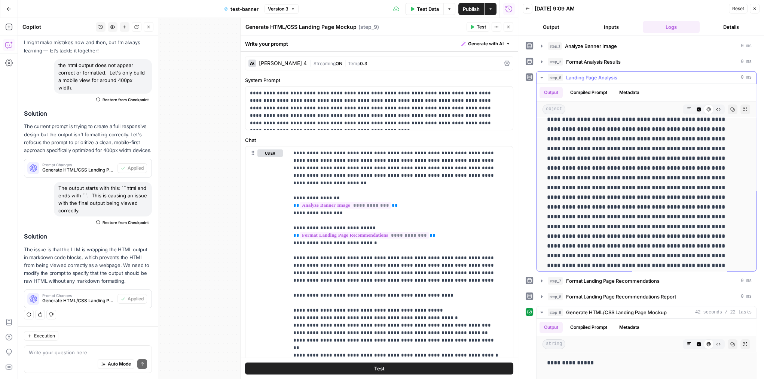
click at [502, 217] on p at bounding box center [641, 26] width 189 height 545
copy p "******"
click at [502, 49] on span "Analyze Banner Image" at bounding box center [591, 45] width 52 height 7
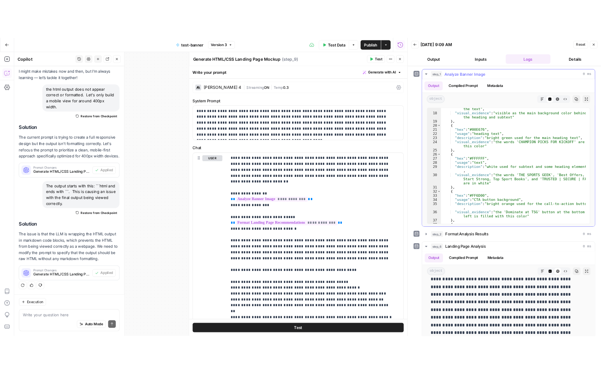
scroll to position [143, 0]
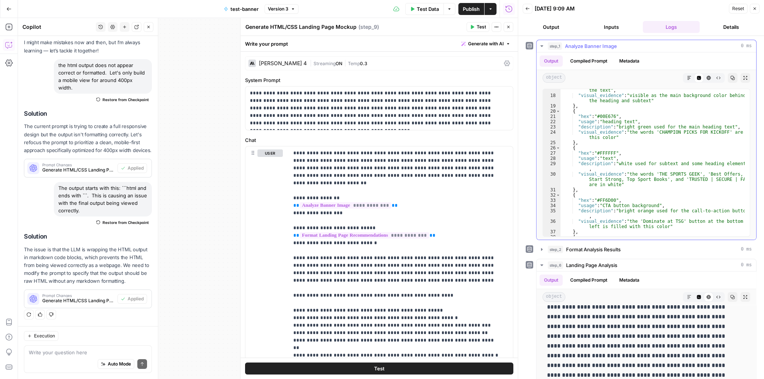
type textarea "**********"
drag, startPoint x: 613, startPoint y: 200, endPoint x: 599, endPoint y: 201, distance: 13.9
click at [502, 201] on div ""description" : "dark blue/gray background on the left side behind the text" , …" at bounding box center [653, 163] width 184 height 163
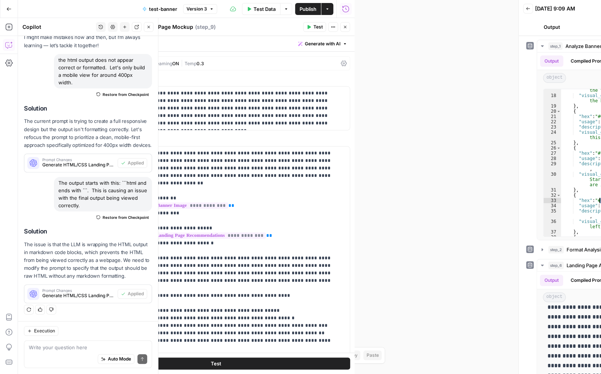
scroll to position [49, 0]
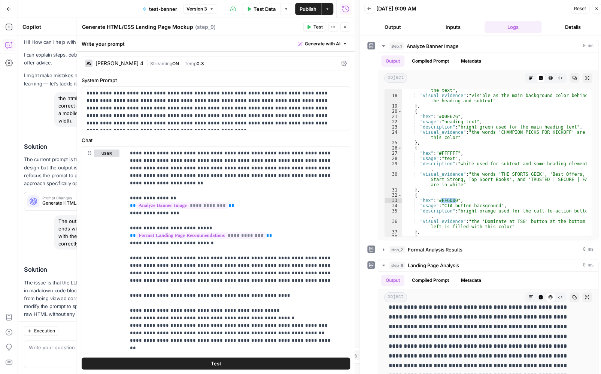
scroll to position [49, 0]
